Goal: Information Seeking & Learning: Stay updated

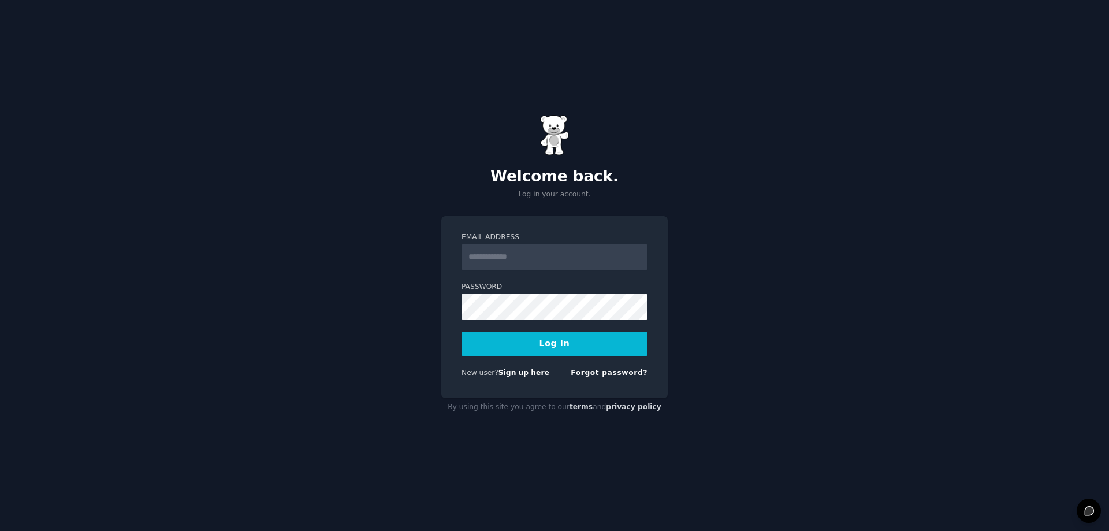
click at [522, 255] on input "Email Address" at bounding box center [554, 256] width 186 height 25
type input "**********"
click at [516, 340] on button "Log In" at bounding box center [554, 343] width 186 height 24
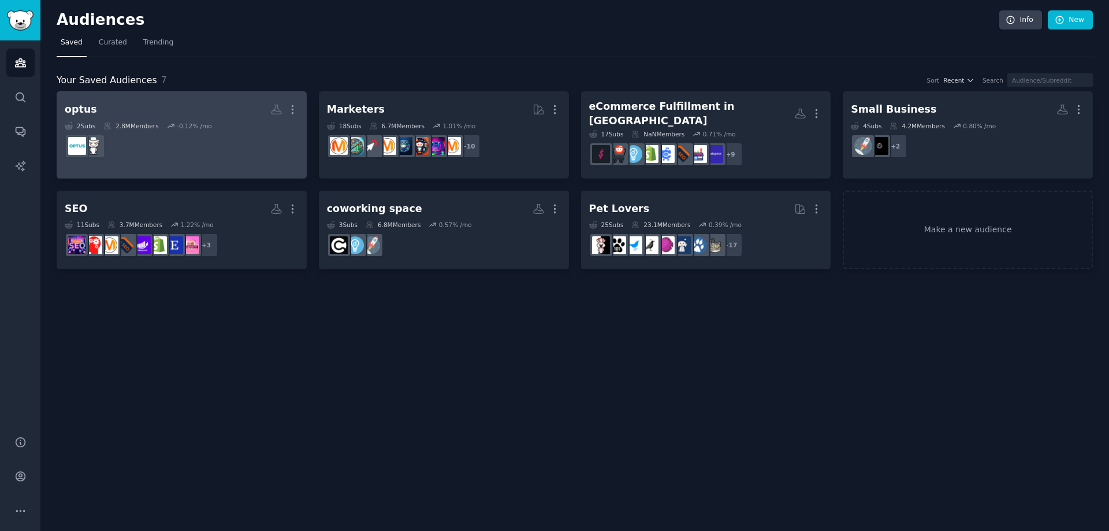
click at [187, 107] on h2 "optus More" at bounding box center [182, 109] width 234 height 20
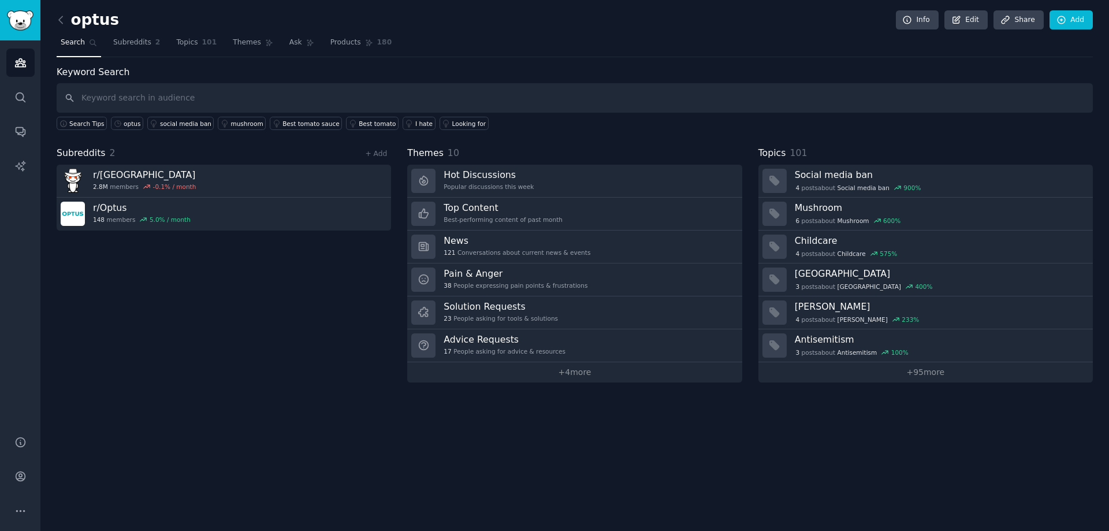
click at [192, 100] on input "text" at bounding box center [575, 97] width 1036 height 29
click at [126, 124] on div "optus" at bounding box center [132, 124] width 17 height 8
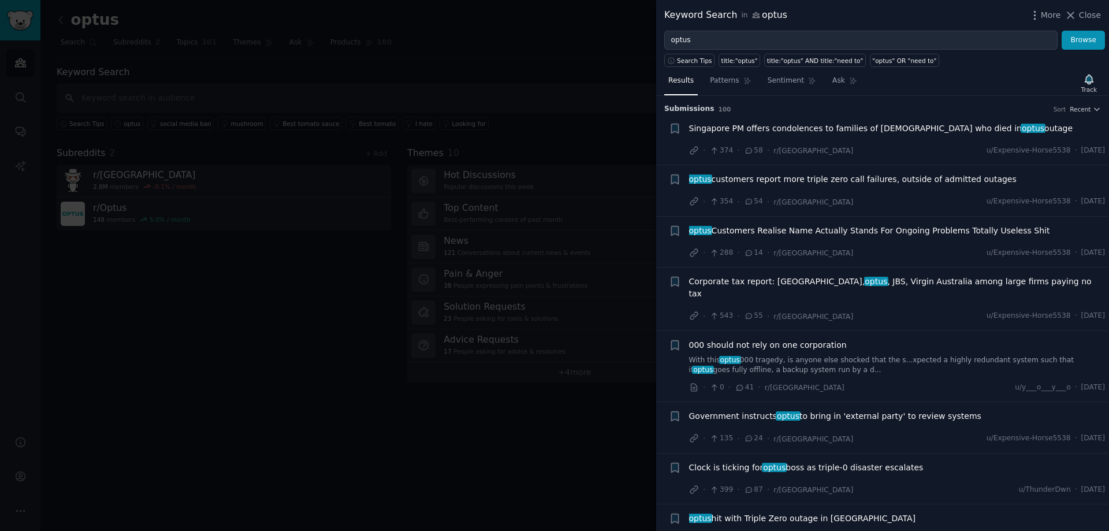
click at [23, 88] on div at bounding box center [554, 265] width 1109 height 531
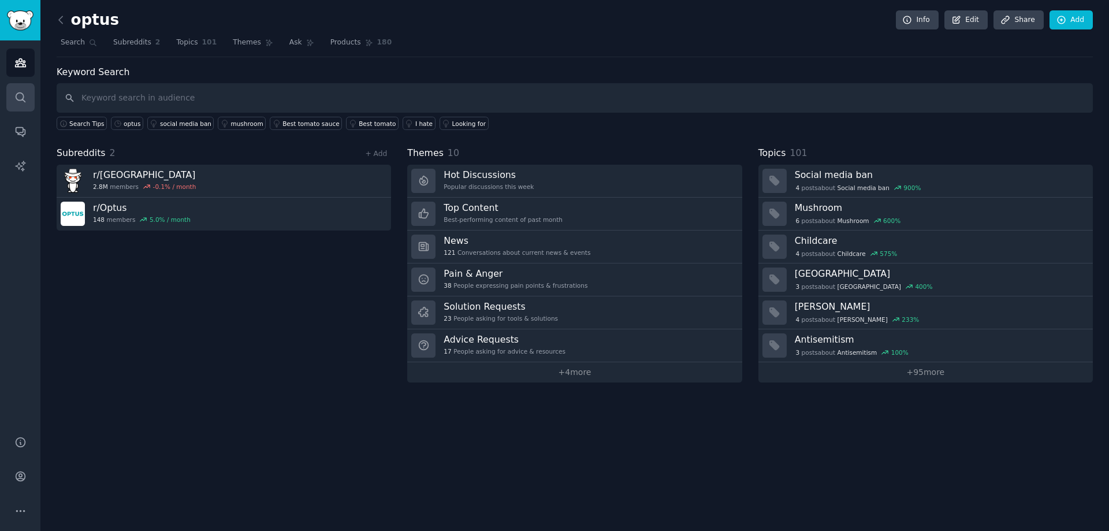
click at [20, 94] on icon "Sidebar" at bounding box center [20, 97] width 12 height 12
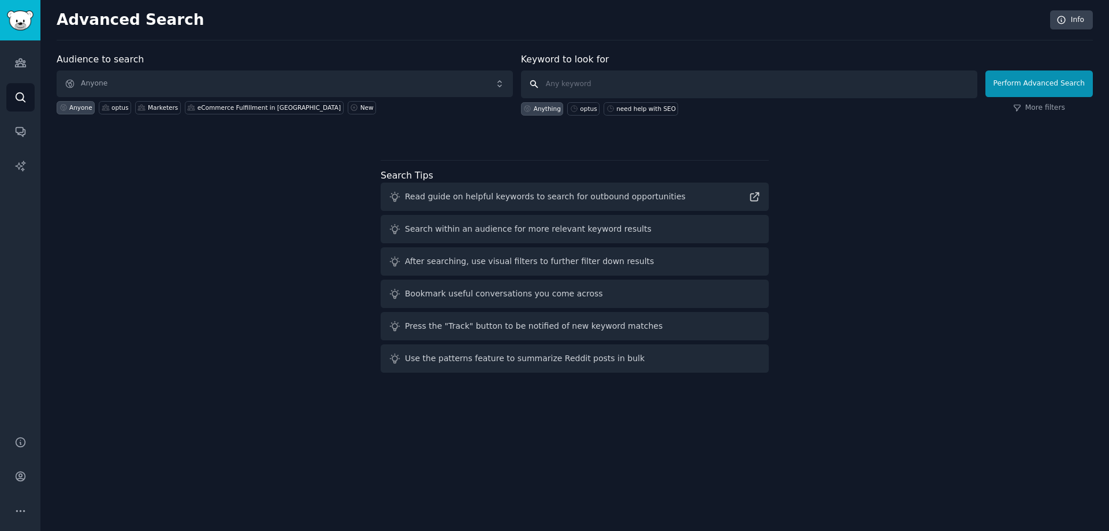
click at [560, 72] on input "text" at bounding box center [749, 84] width 456 height 28
type input "optus"
click at [1028, 77] on button "Perform Advanced Search" at bounding box center [1038, 83] width 107 height 27
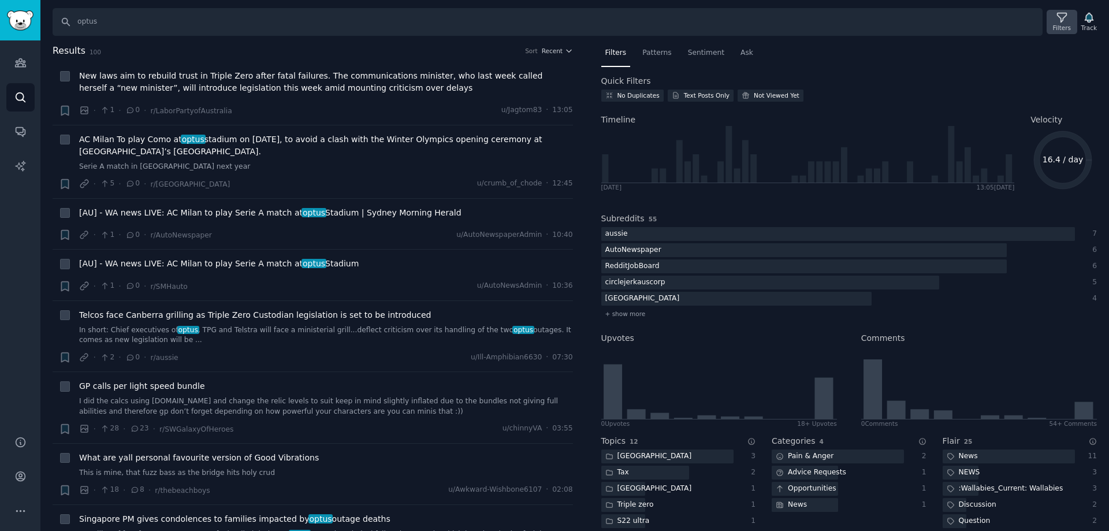
click at [1059, 25] on div "Filters" at bounding box center [1062, 28] width 18 height 8
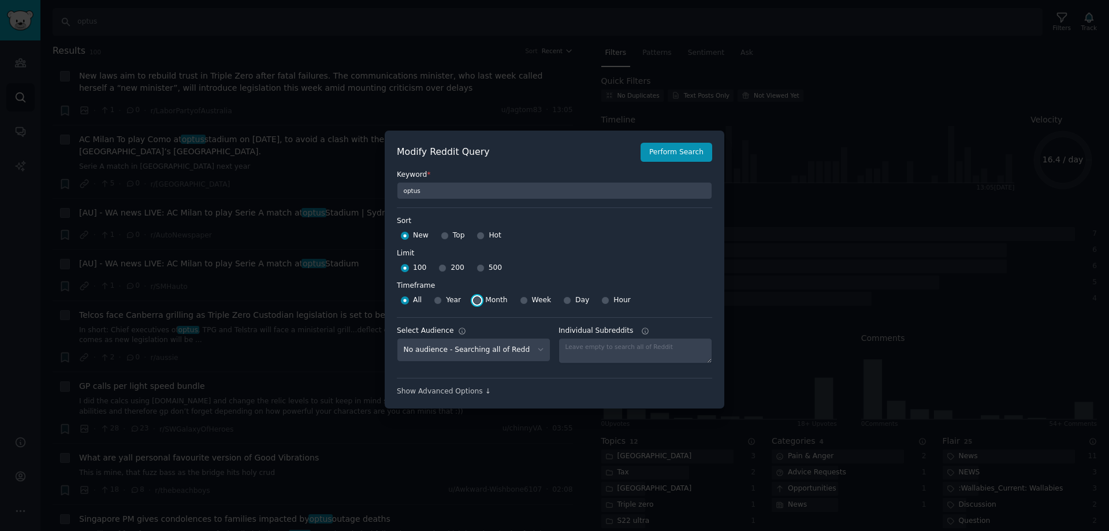
click at [476, 303] on input "Month" at bounding box center [477, 300] width 8 height 8
radio input "true"
click at [670, 149] on button "Perform Search" at bounding box center [676, 153] width 72 height 20
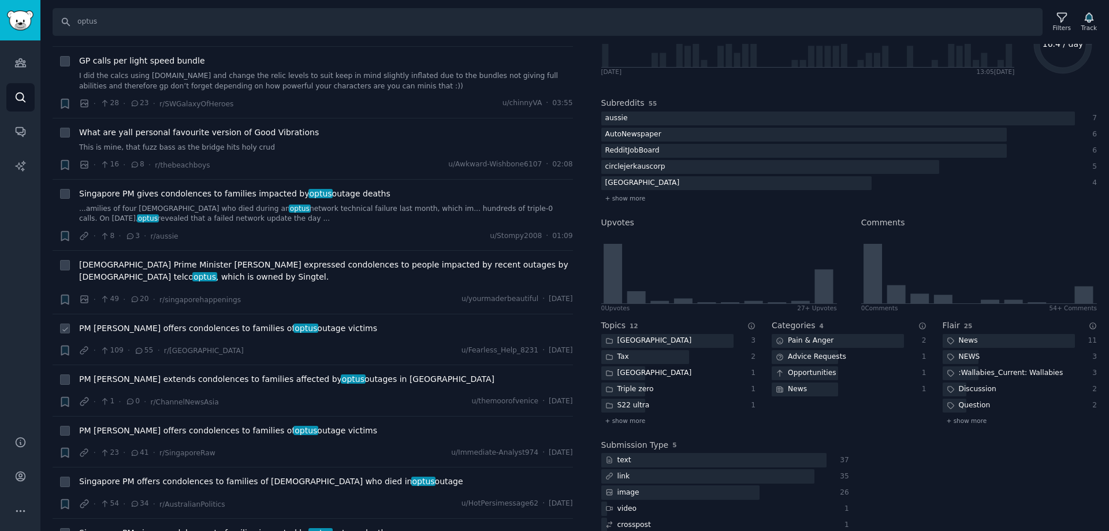
scroll to position [462, 0]
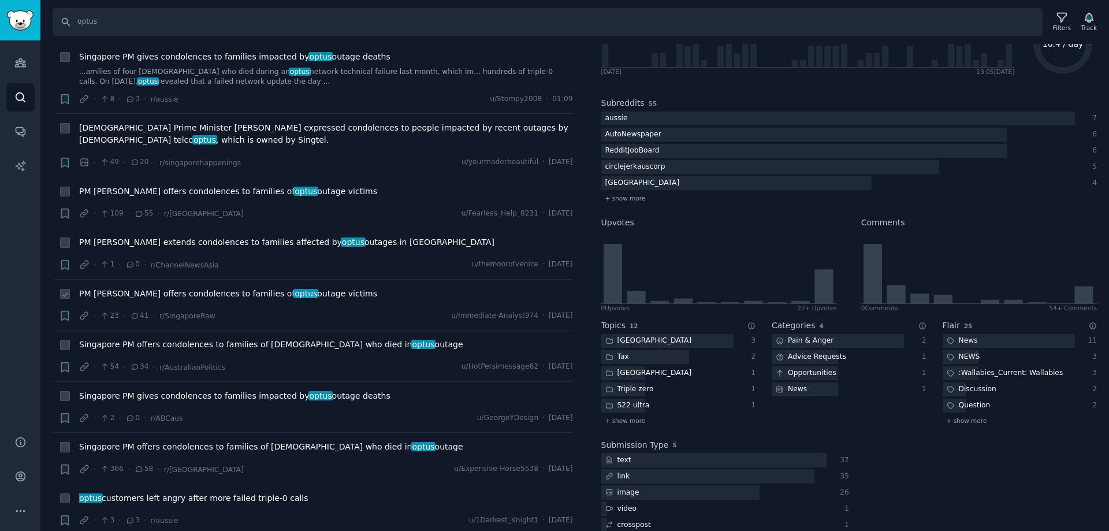
click at [305, 297] on span "PM [PERSON_NAME] offers condolences to families of optus outage victims" at bounding box center [228, 294] width 298 height 12
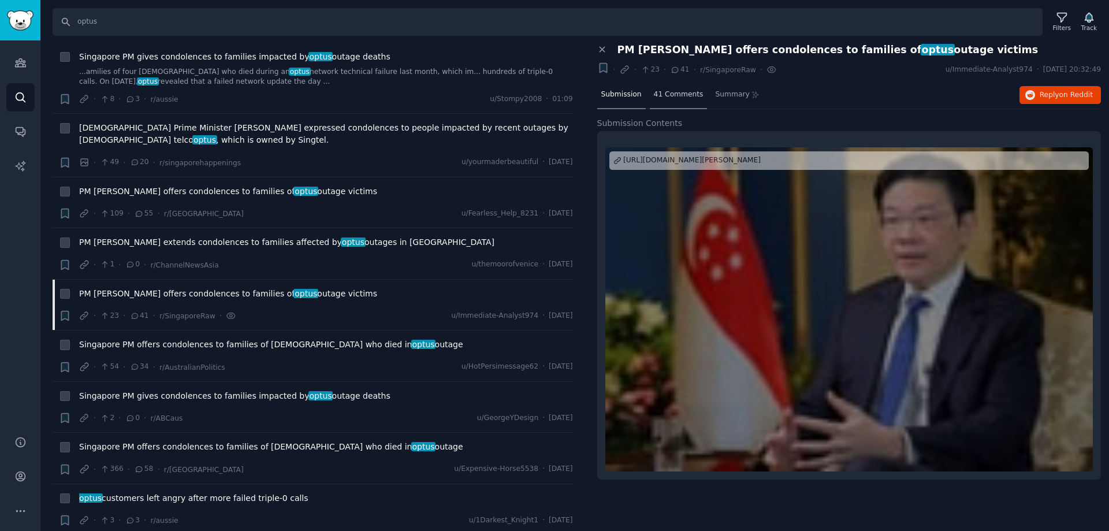
click at [671, 95] on span "41 Comments" at bounding box center [679, 95] width 50 height 10
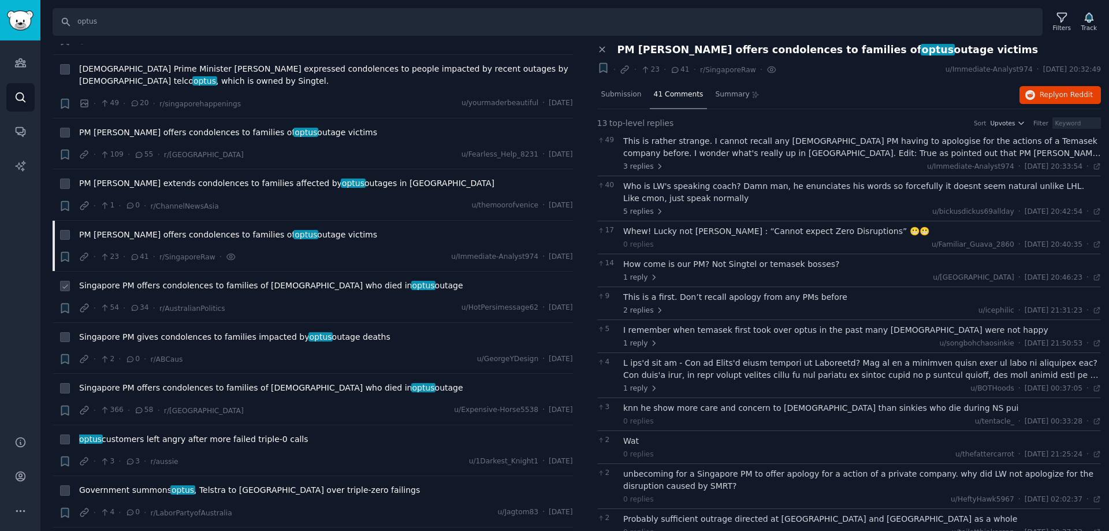
scroll to position [577, 0]
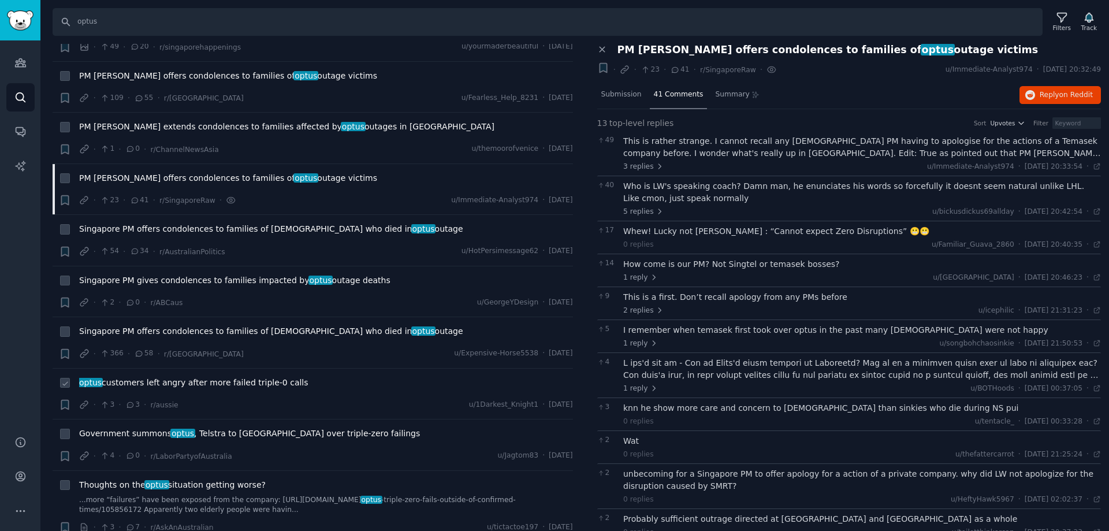
click at [235, 382] on span "optus customers left angry after more failed triple-0 calls" at bounding box center [193, 382] width 229 height 12
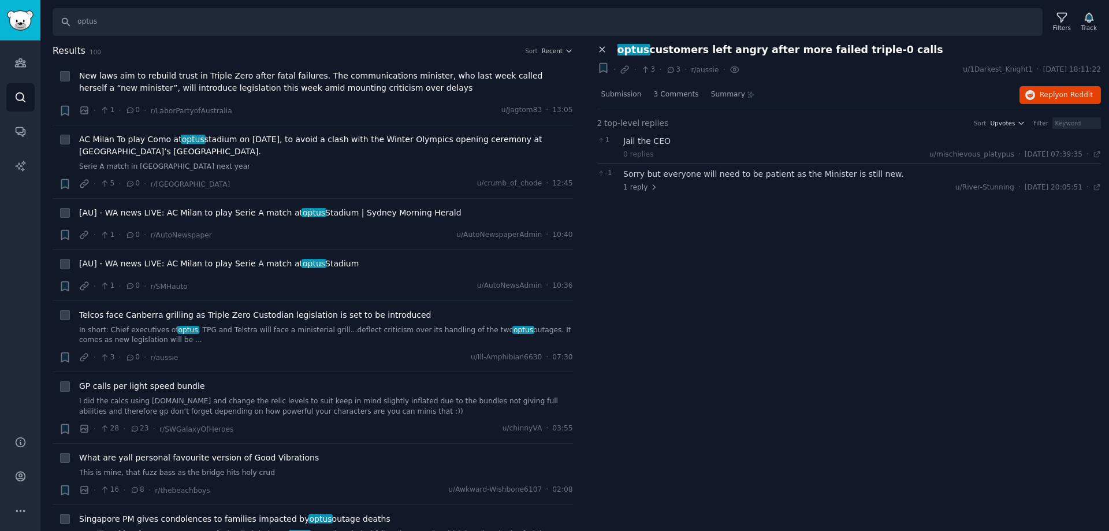
click at [601, 52] on icon at bounding box center [602, 49] width 10 height 10
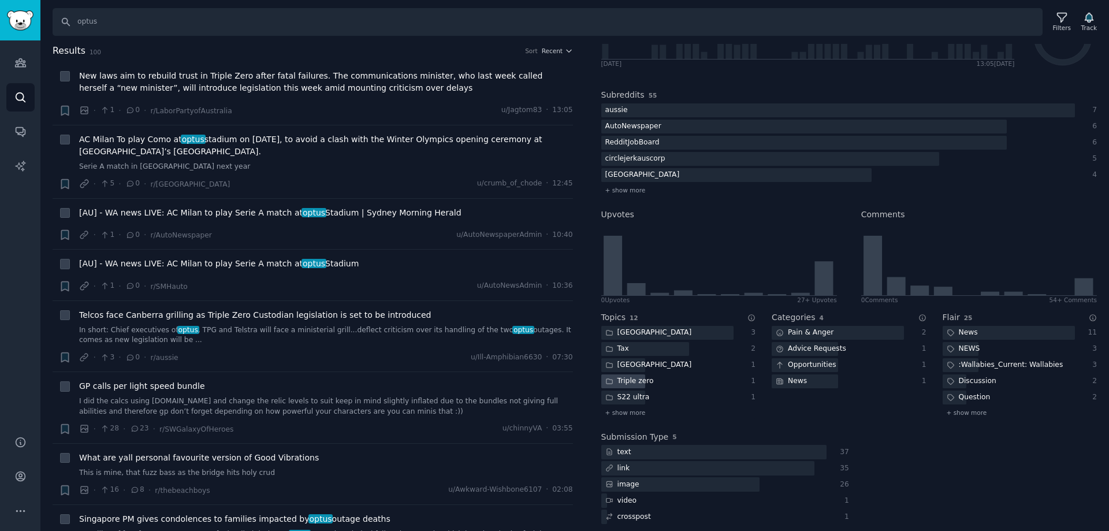
scroll to position [131, 0]
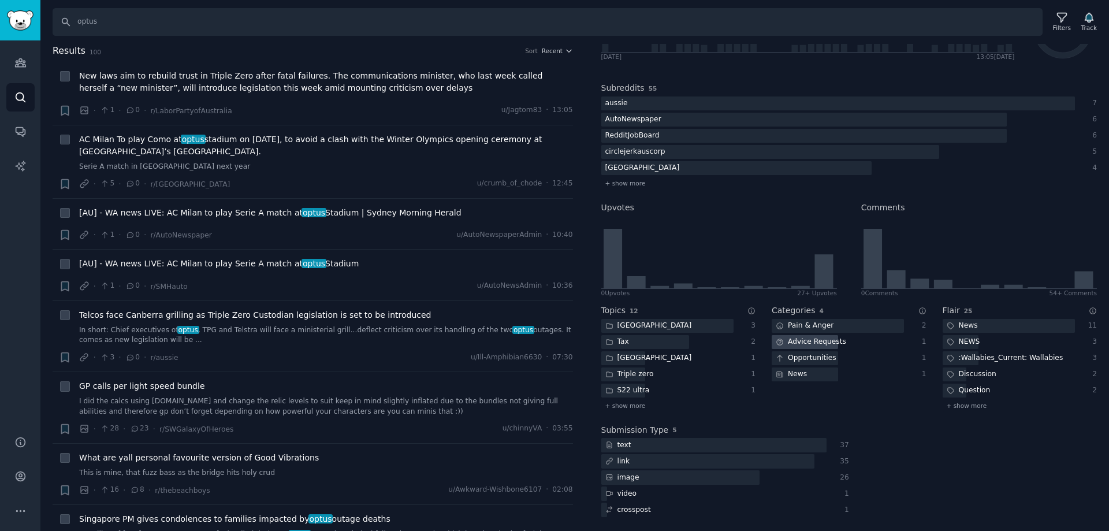
click at [800, 342] on div "Advice Requests" at bounding box center [810, 342] width 79 height 14
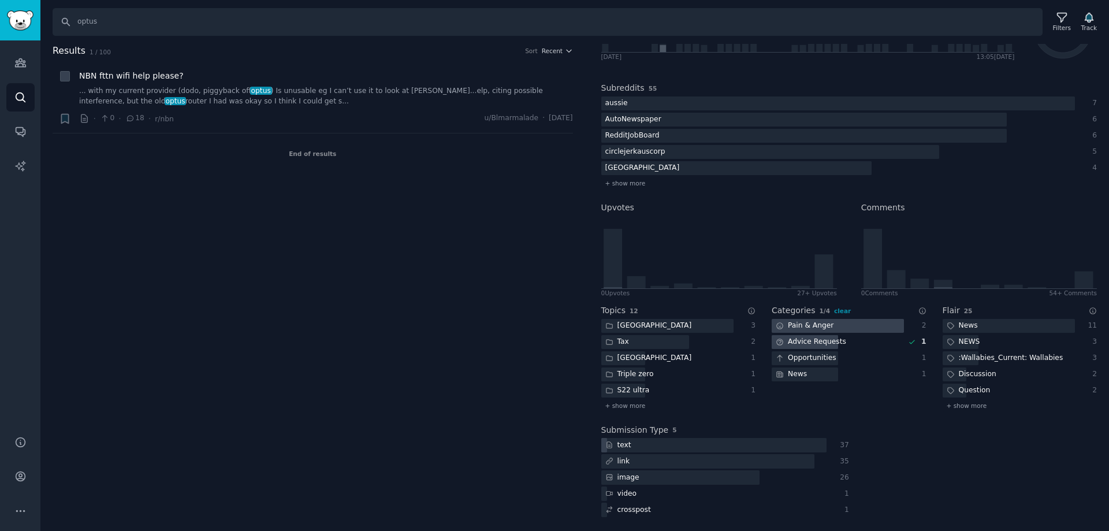
click at [799, 328] on div "Pain & Anger" at bounding box center [804, 326] width 66 height 14
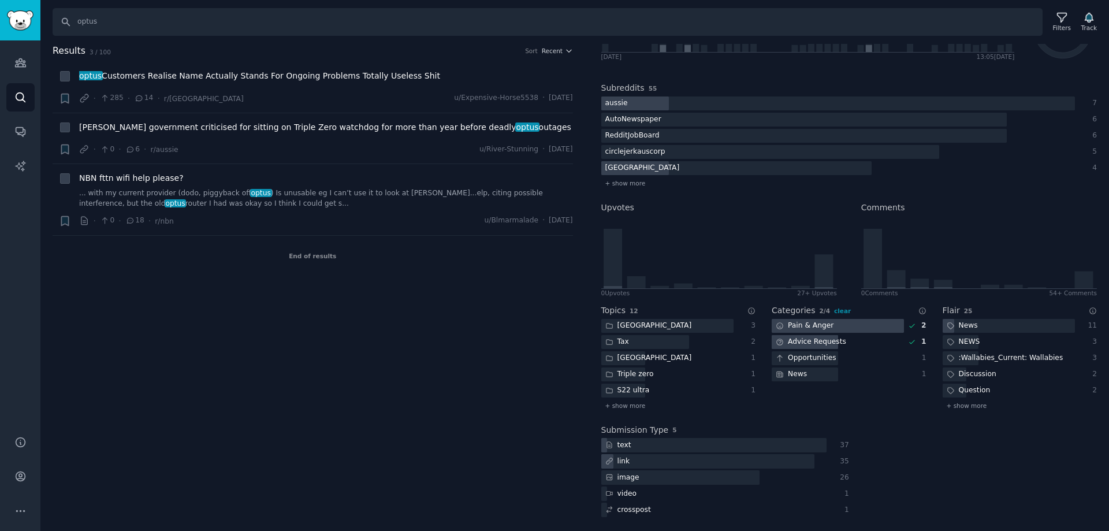
click at [807, 345] on div "Advice Requests" at bounding box center [810, 342] width 79 height 14
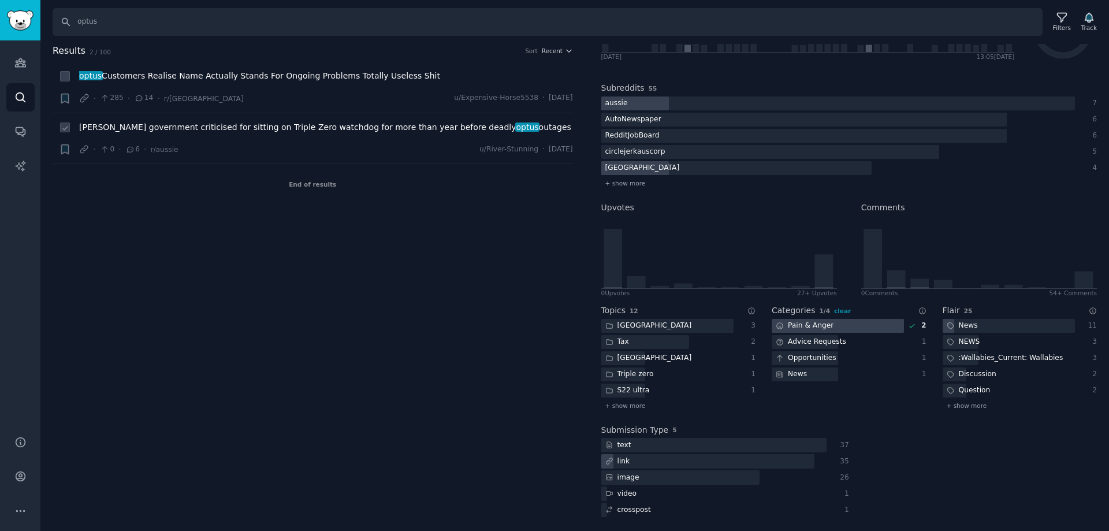
click at [240, 151] on div "· 0 · 6 · r/aussie u/River-Stunning · [DATE]" at bounding box center [326, 149] width 494 height 12
click at [258, 130] on span "[PERSON_NAME] government criticised for sitting on Triple Zero watchdog for mor…" at bounding box center [325, 127] width 492 height 12
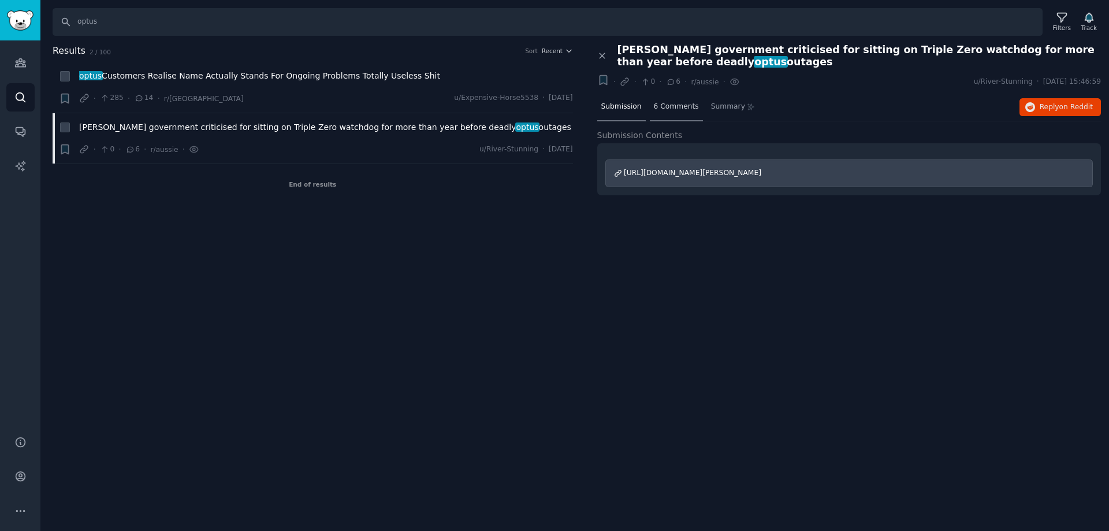
click at [670, 109] on span "6 Comments" at bounding box center [676, 107] width 45 height 10
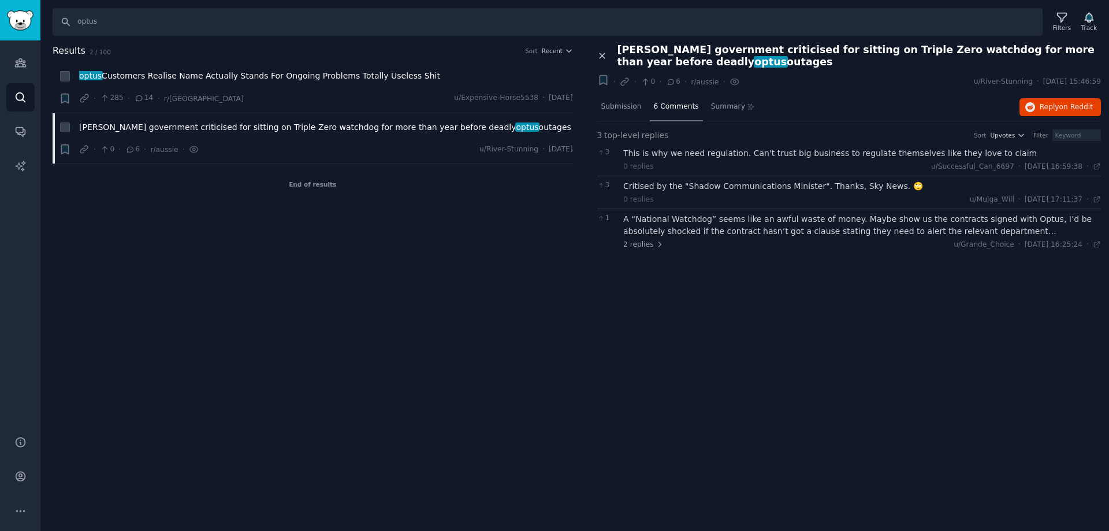
click at [599, 56] on icon at bounding box center [602, 56] width 10 height 10
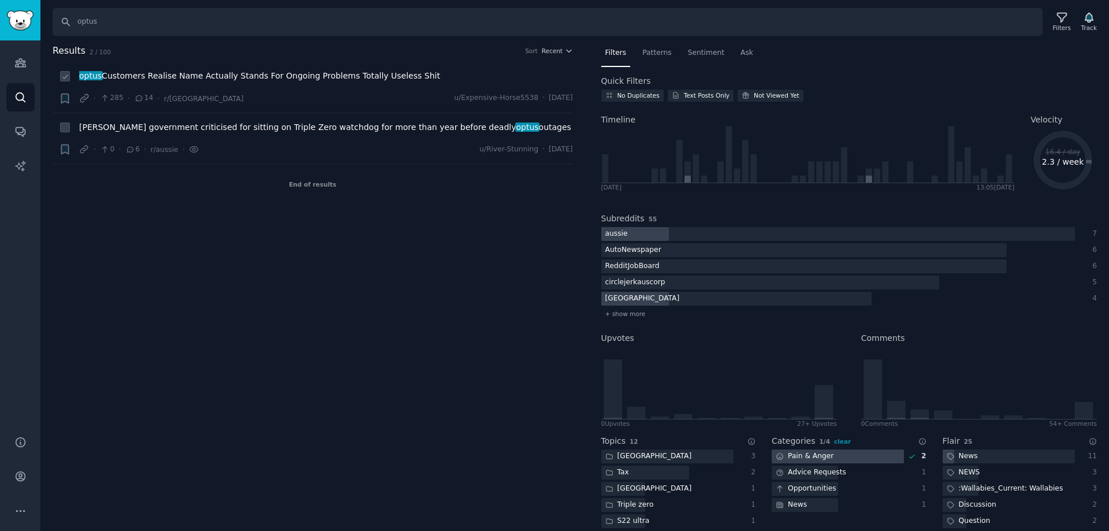
click at [63, 75] on icon at bounding box center [65, 77] width 8 height 8
click at [125, 54] on span "clear" at bounding box center [131, 52] width 17 height 7
checkbox input "false"
click at [111, 13] on input "optus" at bounding box center [548, 22] width 990 height 28
click at [28, 100] on link "Search" at bounding box center [20, 97] width 28 height 28
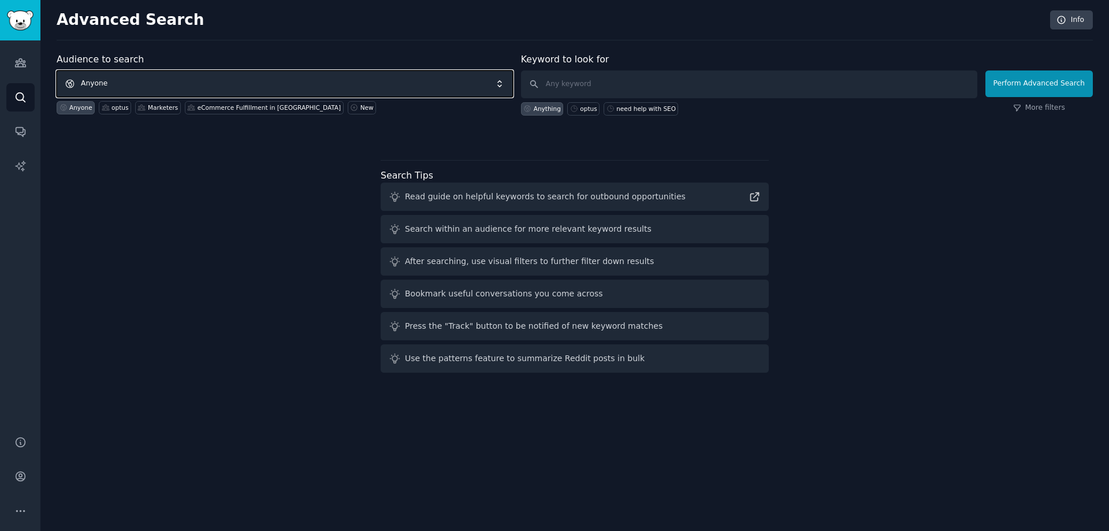
click at [120, 77] on span "Anyone" at bounding box center [285, 83] width 456 height 27
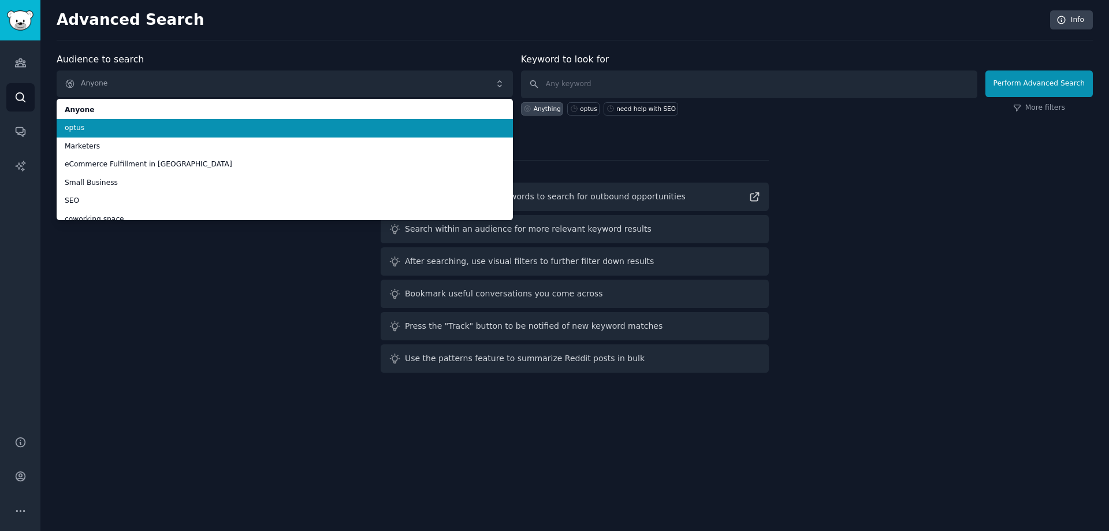
click at [110, 128] on span "optus" at bounding box center [285, 128] width 440 height 10
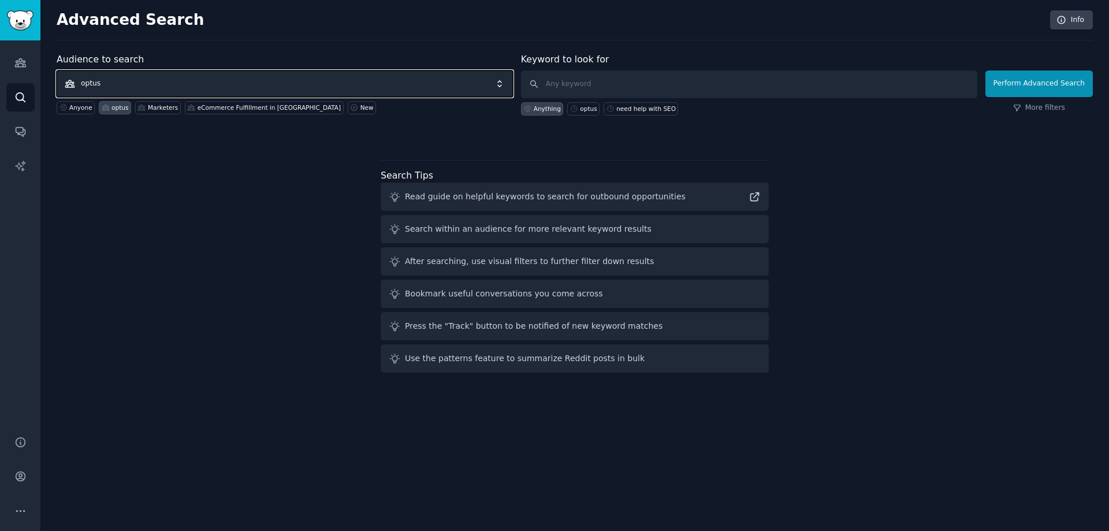
click at [179, 92] on span "optus" at bounding box center [285, 83] width 456 height 27
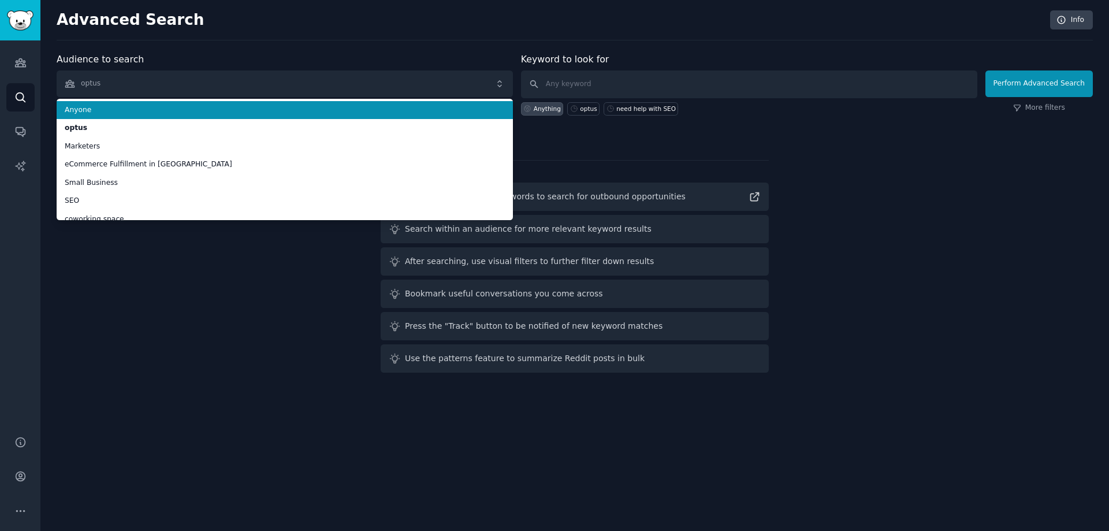
click at [122, 111] on span "Anyone" at bounding box center [285, 110] width 440 height 10
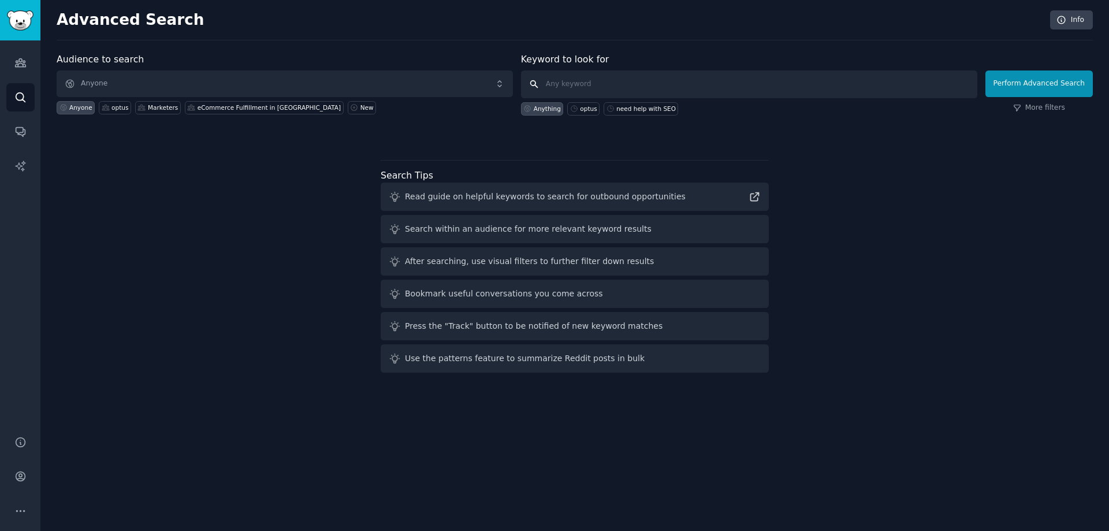
click at [577, 84] on input "text" at bounding box center [749, 84] width 456 height 28
type input "optus"
click at [1033, 87] on button "Perform Advanced Search" at bounding box center [1038, 83] width 107 height 27
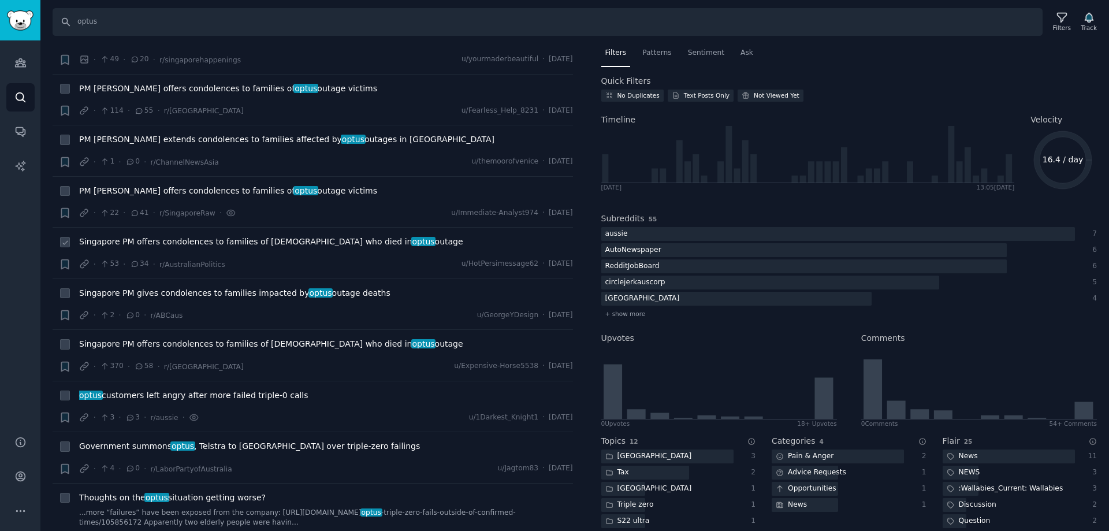
scroll to position [577, 0]
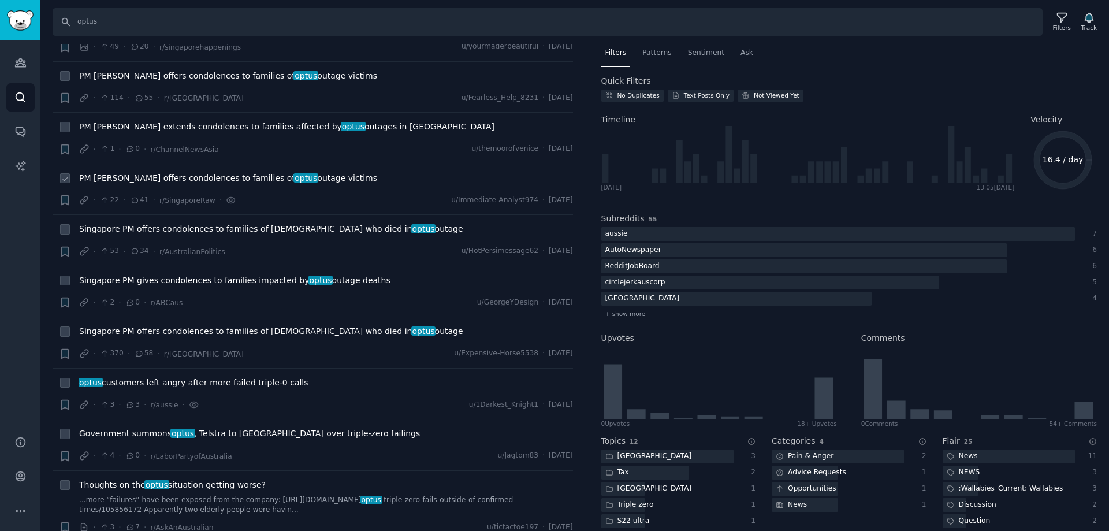
click at [308, 180] on span "PM [PERSON_NAME] offers condolences to families of optus outage victims" at bounding box center [228, 178] width 298 height 12
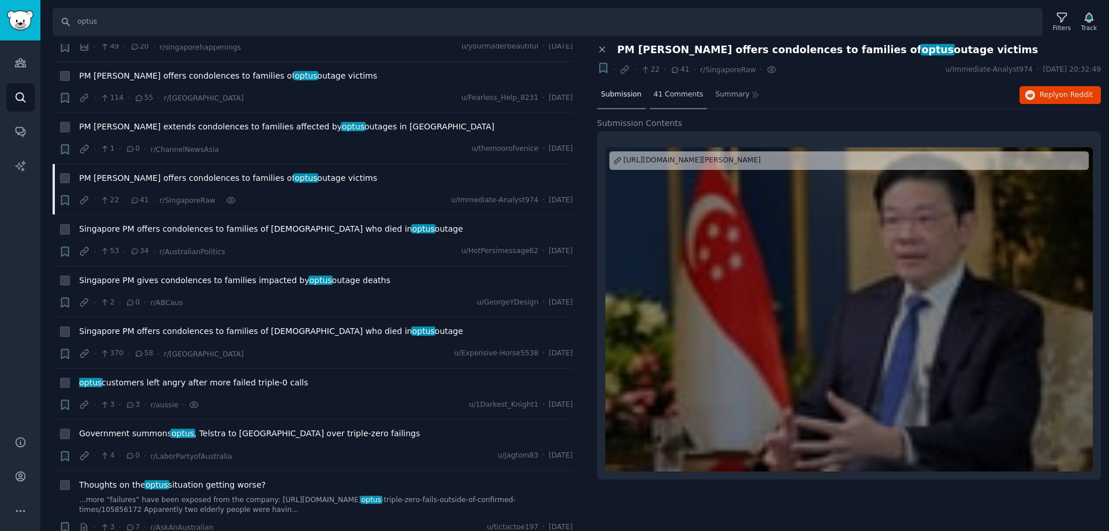
click at [678, 94] on span "41 Comments" at bounding box center [679, 95] width 50 height 10
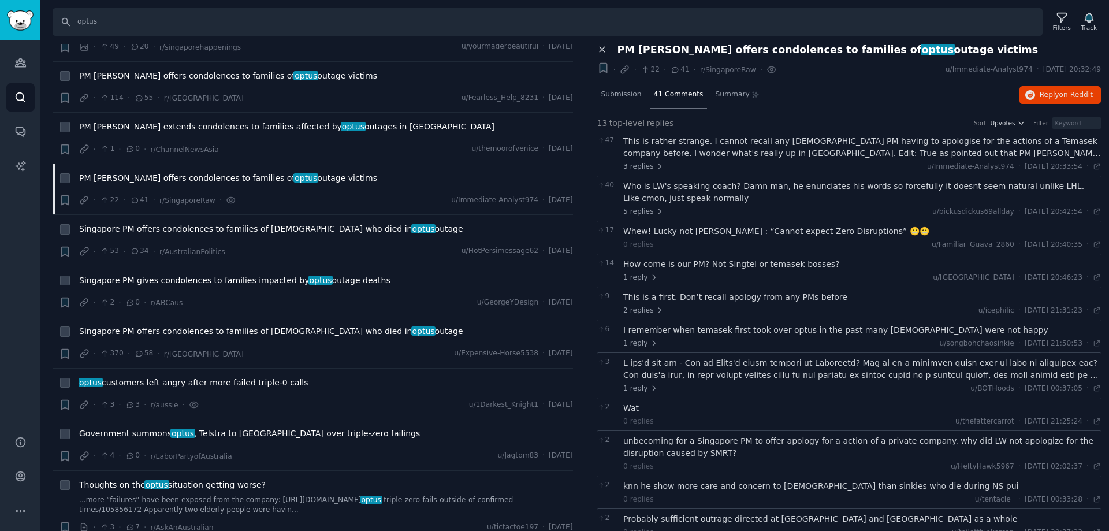
click at [602, 49] on icon at bounding box center [601, 49] width 5 height 5
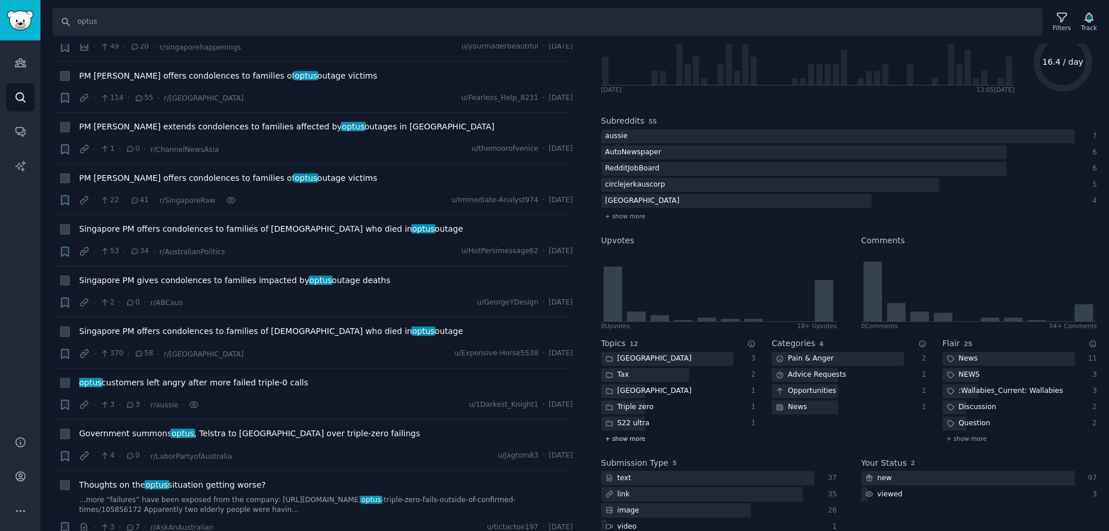
scroll to position [115, 0]
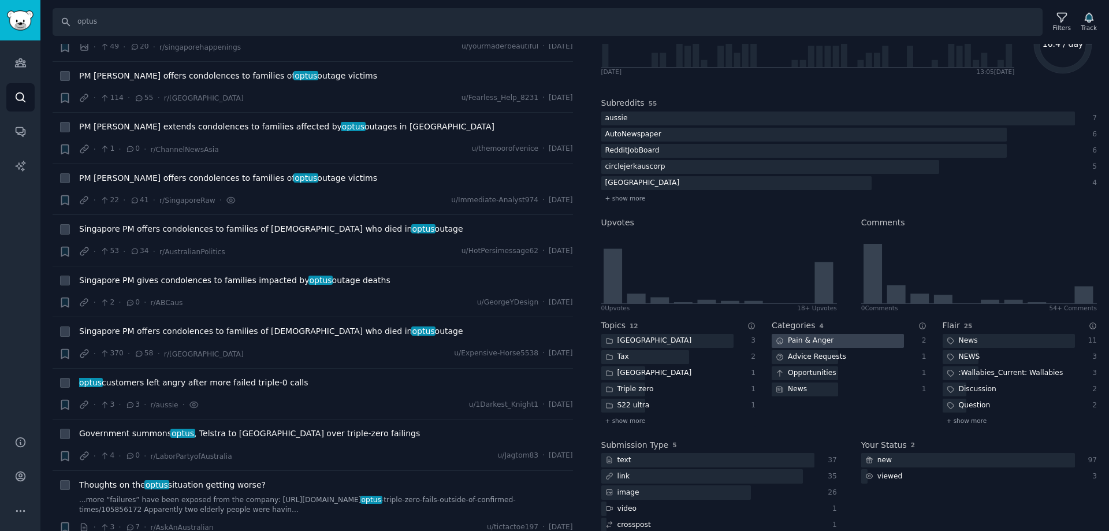
click at [785, 337] on div "Pain & Anger" at bounding box center [804, 341] width 66 height 14
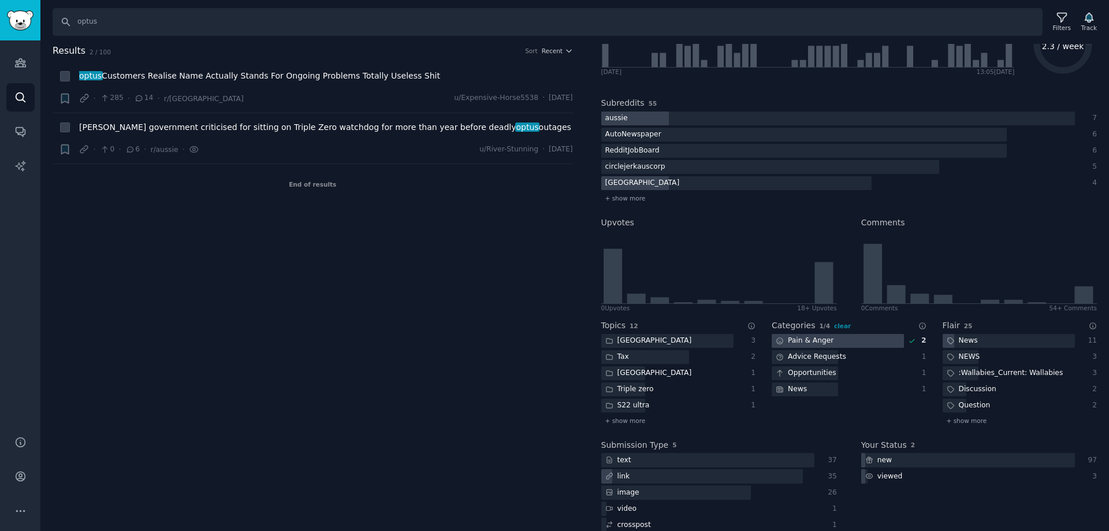
scroll to position [0, 0]
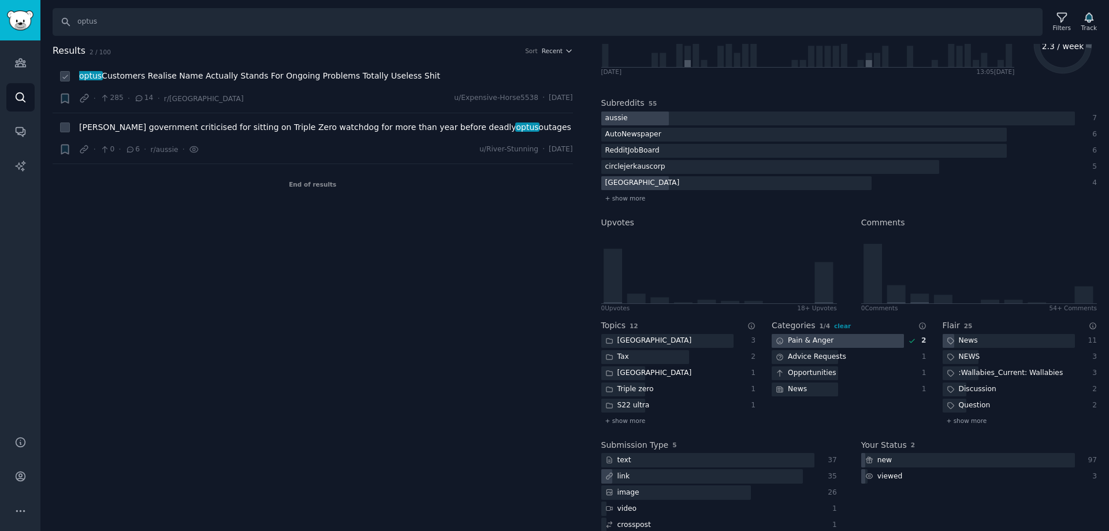
click at [157, 75] on span "optus Customers Realise Name Actually Stands For Ongoing Problems Totally Usele…" at bounding box center [259, 76] width 361 height 12
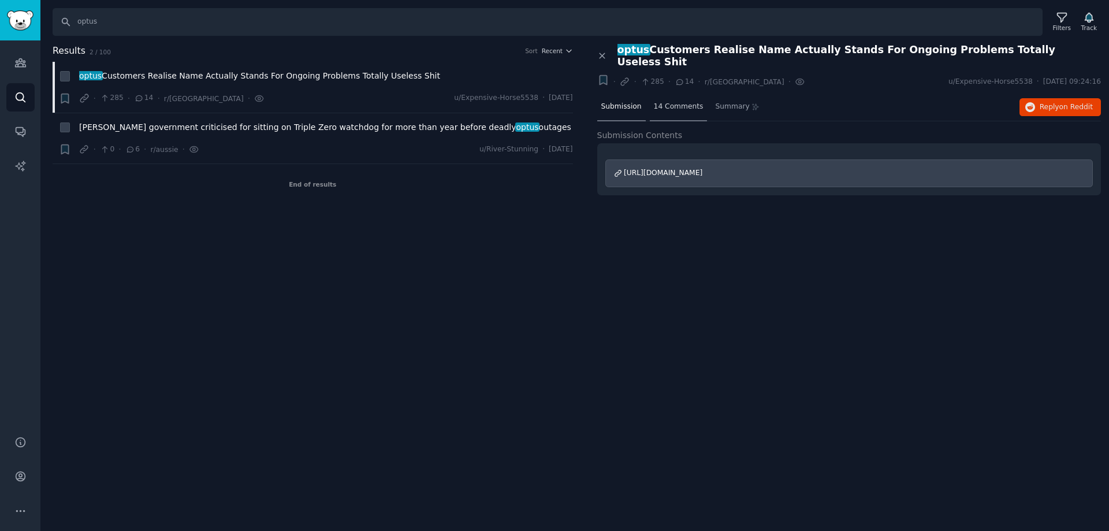
click at [654, 102] on span "14 Comments" at bounding box center [679, 107] width 50 height 10
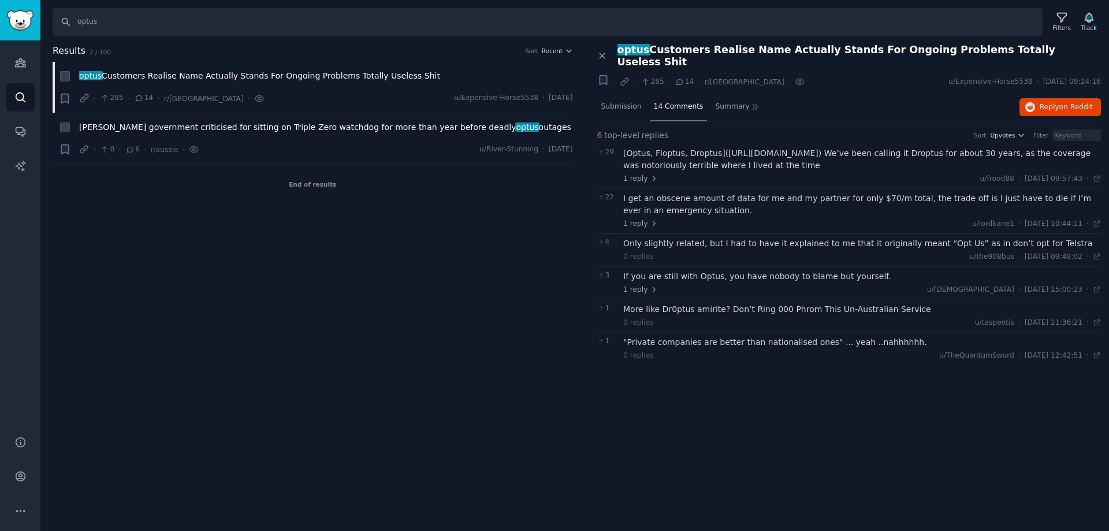
drag, startPoint x: 1025, startPoint y: 50, endPoint x: 1043, endPoint y: 49, distance: 18.5
click at [1043, 49] on div "optus Customers Realise Name Actually Stands For Ongoing Problems Totally Usele…" at bounding box center [859, 56] width 484 height 24
